Goal: Task Accomplishment & Management: Use online tool/utility

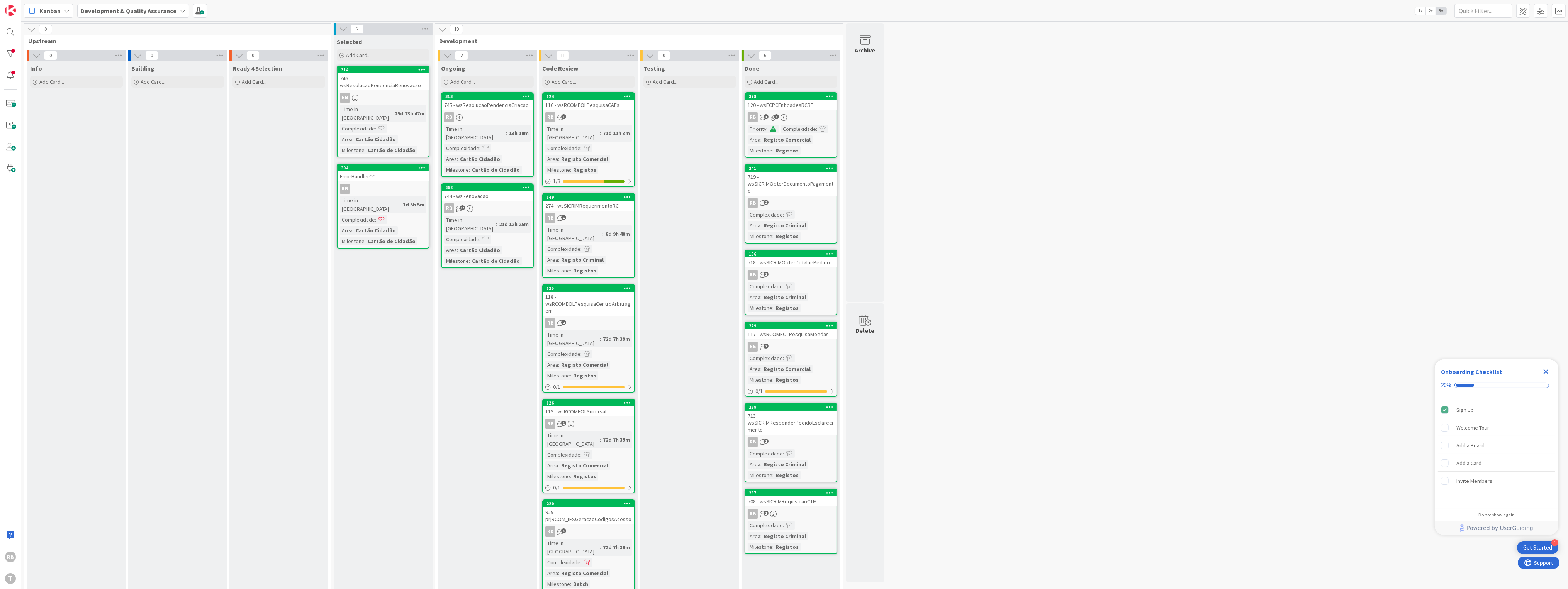
click at [506, 129] on span ":" at bounding box center [506, 133] width 1 height 9
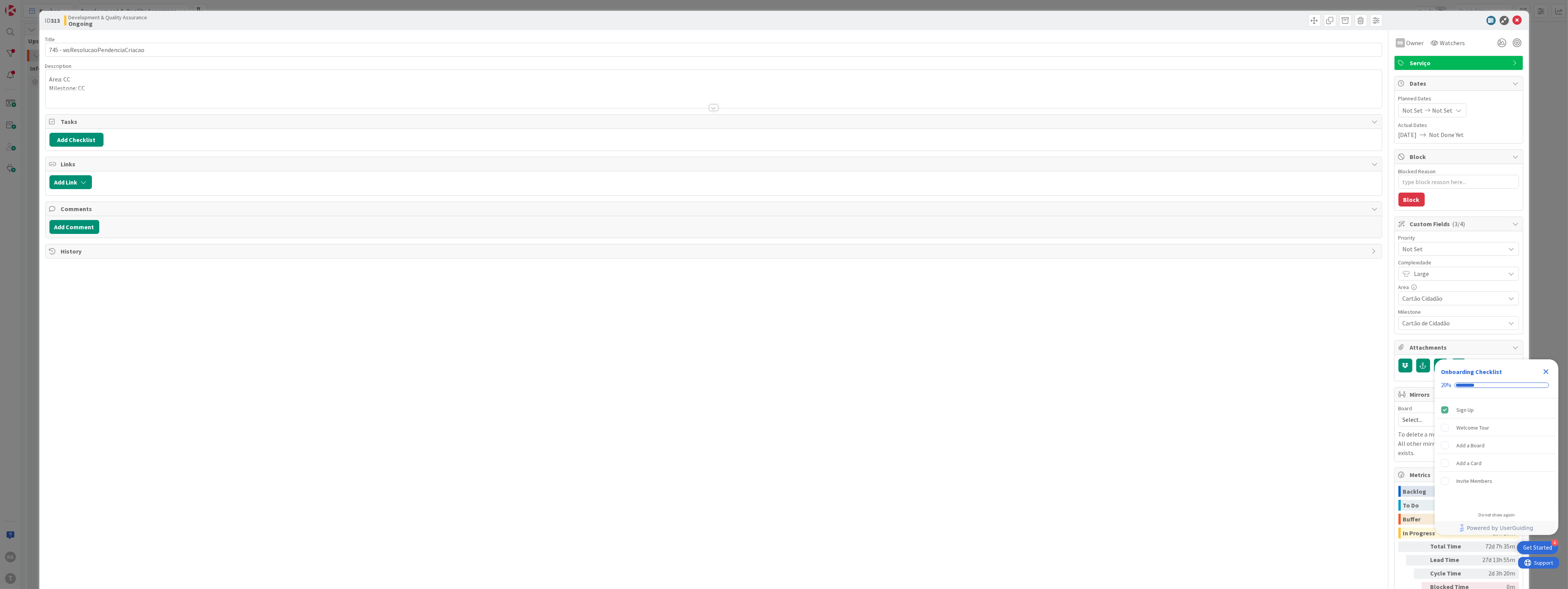
type textarea "x"
click at [122, 46] on input "745 - wsResolucaoPendenciaCriacao" at bounding box center [713, 49] width 1337 height 14
